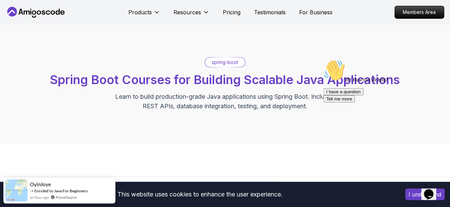
click at [220, 62] on p "spring-boot" at bounding box center [225, 62] width 26 height 7
click at [39, 13] on icon at bounding box center [35, 12] width 61 height 11
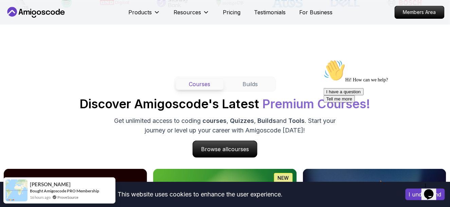
scroll to position [483, 0]
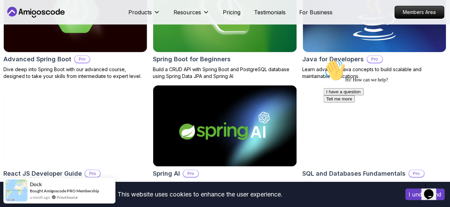
scroll to position [771, 0]
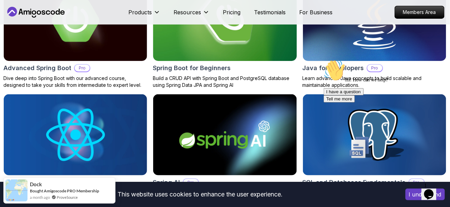
click at [222, 52] on img at bounding box center [225, 20] width 150 height 85
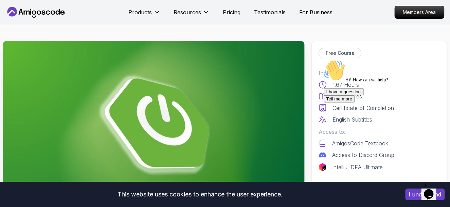
scroll to position [39, 0]
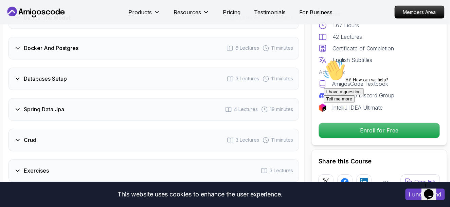
click at [139, 68] on div "Databases Setup 3 Lectures 11 minutes" at bounding box center [153, 79] width 290 height 22
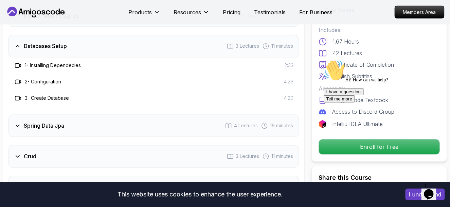
scroll to position [1041, 0]
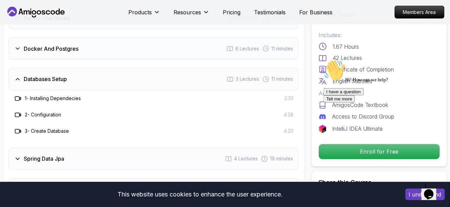
click at [139, 68] on div "Databases Setup 3 Lectures 11 minutes" at bounding box center [153, 79] width 290 height 22
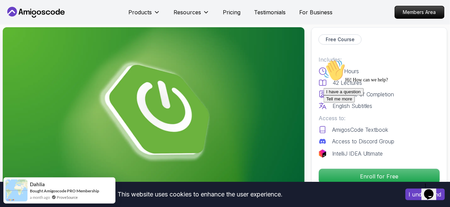
scroll to position [0, 0]
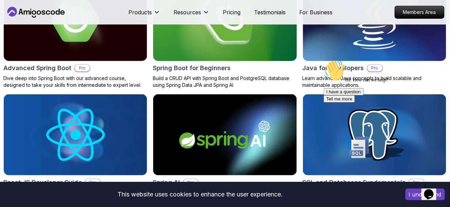
scroll to position [698, 0]
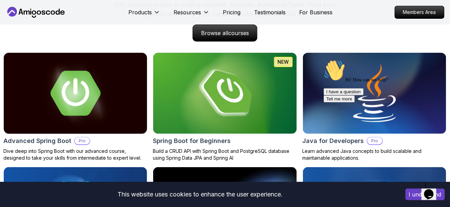
click at [88, 119] on img at bounding box center [75, 93] width 150 height 85
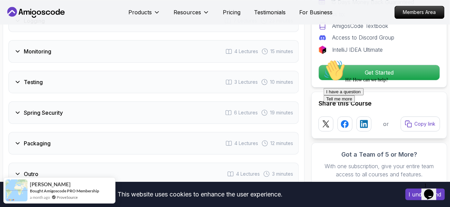
scroll to position [1263, 0]
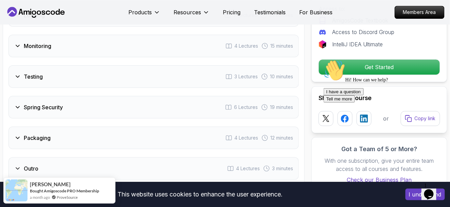
click at [81, 73] on div "Testing 3 Lectures 10 minutes" at bounding box center [153, 76] width 290 height 22
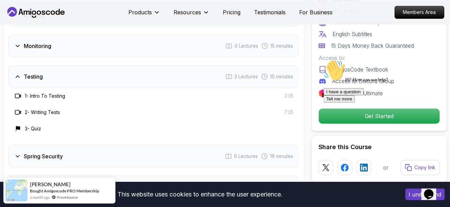
click at [81, 73] on div "Testing 3 Lectures 10 minutes" at bounding box center [153, 76] width 290 height 22
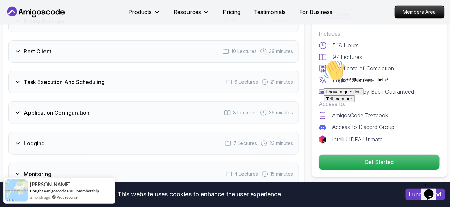
scroll to position [1086, 0]
click at [19, 81] on icon at bounding box center [17, 81] width 7 height 7
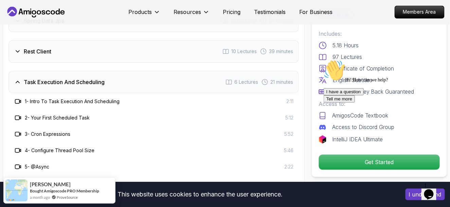
click at [19, 81] on icon at bounding box center [17, 81] width 7 height 7
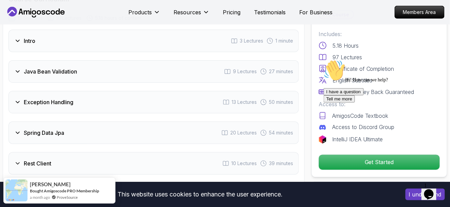
scroll to position [964, 0]
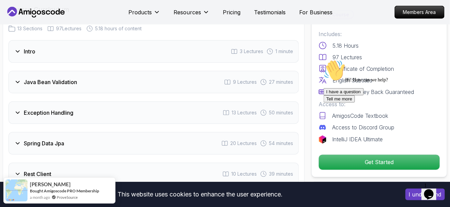
click at [19, 81] on icon at bounding box center [17, 81] width 7 height 7
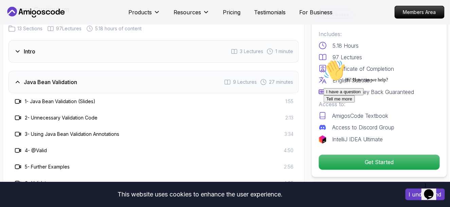
click at [19, 81] on icon at bounding box center [17, 81] width 7 height 7
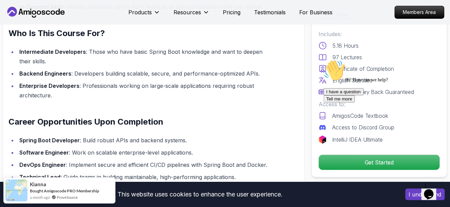
scroll to position [698, 0]
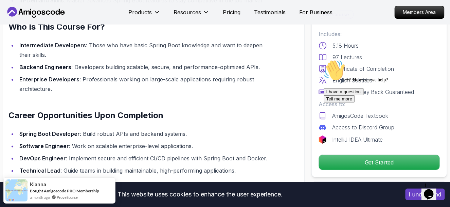
click at [323, 59] on icon "Chat attention grabber" at bounding box center [323, 59] width 0 height 0
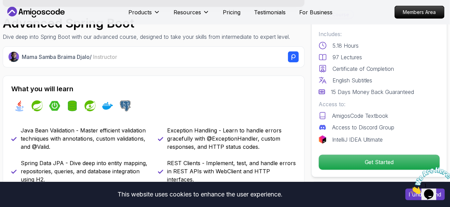
scroll to position [205, 0]
